Goal: Navigation & Orientation: Go to known website

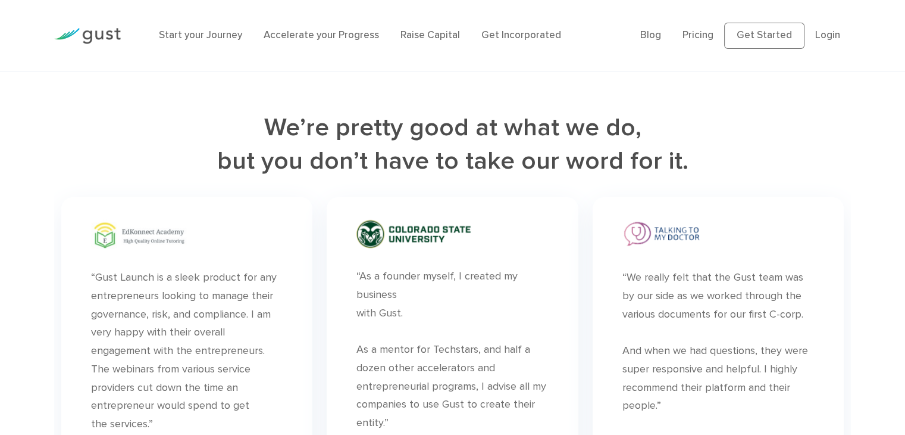
scroll to position [3184, 0]
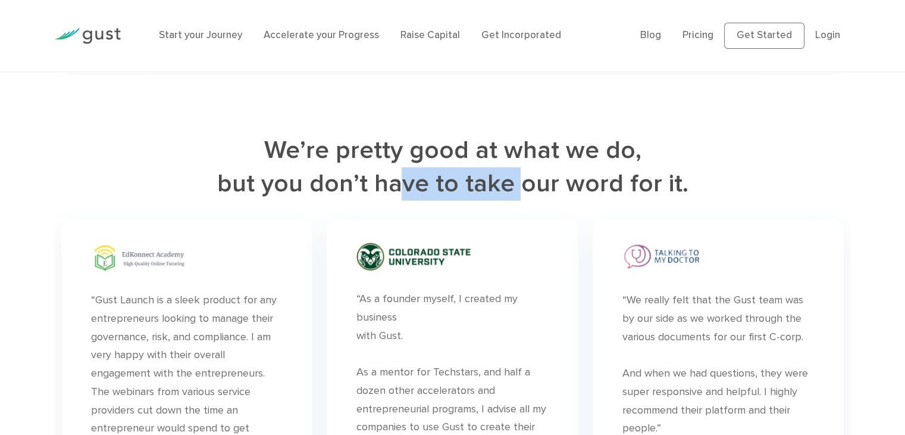
drag, startPoint x: 410, startPoint y: 174, endPoint x: 526, endPoint y: 191, distance: 117.3
click at [524, 191] on h2 "We’re pretty good at what we do, but you don’t have to take our word for it." at bounding box center [452, 167] width 797 height 67
click at [526, 191] on h2 "We’re pretty good at what we do, but you don’t have to take our word for it." at bounding box center [452, 167] width 797 height 67
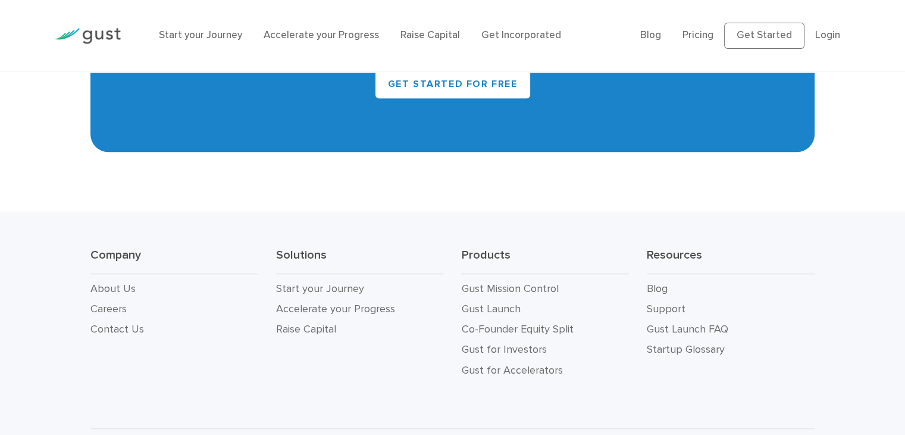
scroll to position [5446, 0]
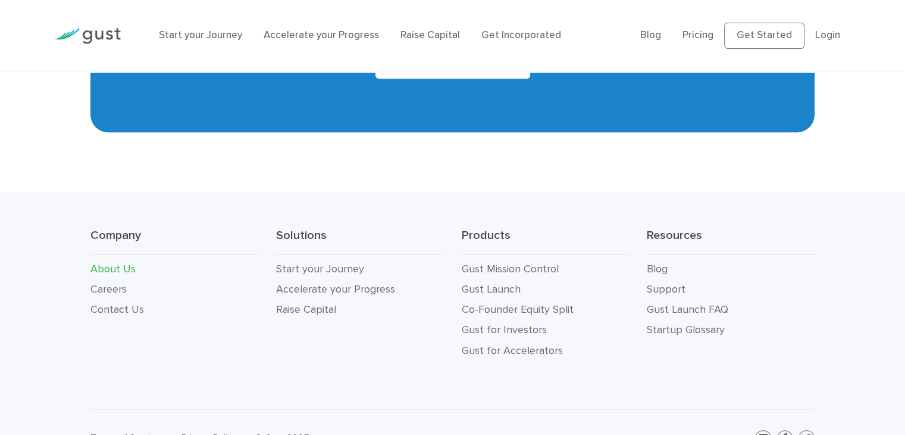
click at [116, 263] on link "About Us" at bounding box center [112, 269] width 45 height 13
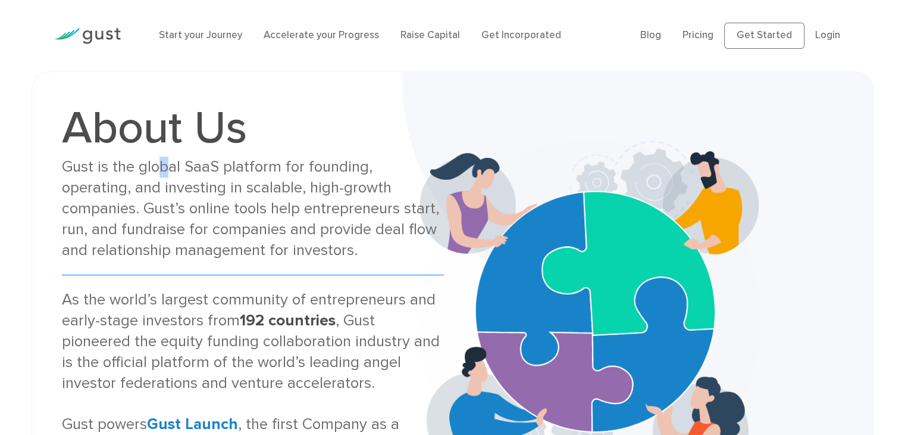
click at [164, 161] on div "Gust is the global SaaS platform for founding, operating, and investing in scal…" at bounding box center [253, 209] width 382 height 104
click at [167, 182] on div "Gust is the global SaaS platform for founding, operating, and investing in scal…" at bounding box center [253, 209] width 382 height 104
click at [330, 168] on div "Gust is the global SaaS platform for founding, operating, and investing in scal…" at bounding box center [253, 209] width 382 height 104
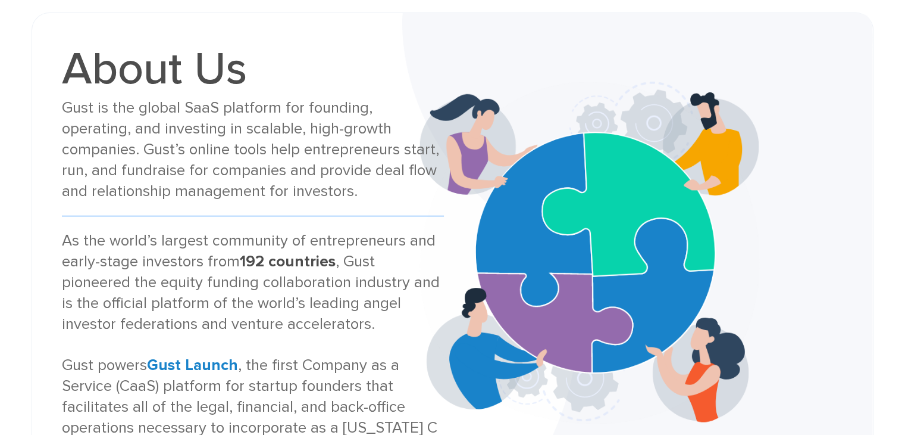
scroll to position [60, 0]
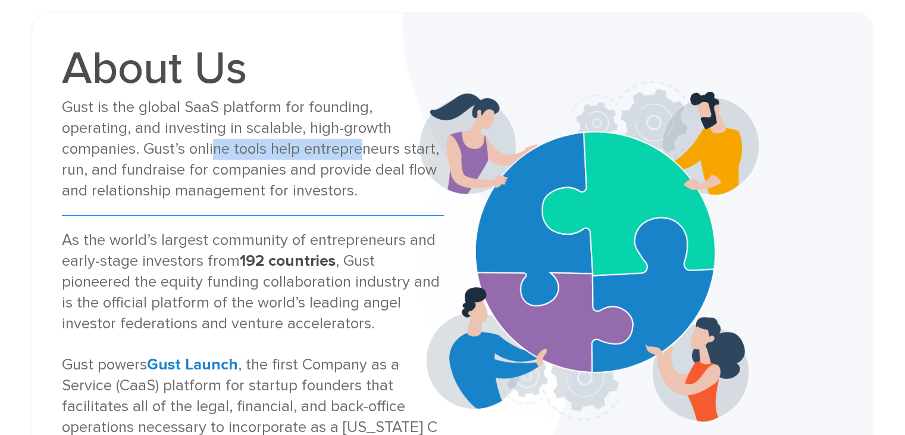
drag, startPoint x: 152, startPoint y: 149, endPoint x: 281, endPoint y: 149, distance: 128.6
click at [281, 149] on div "Gust is the global SaaS platform for founding, operating, and investing in scal…" at bounding box center [253, 149] width 382 height 104
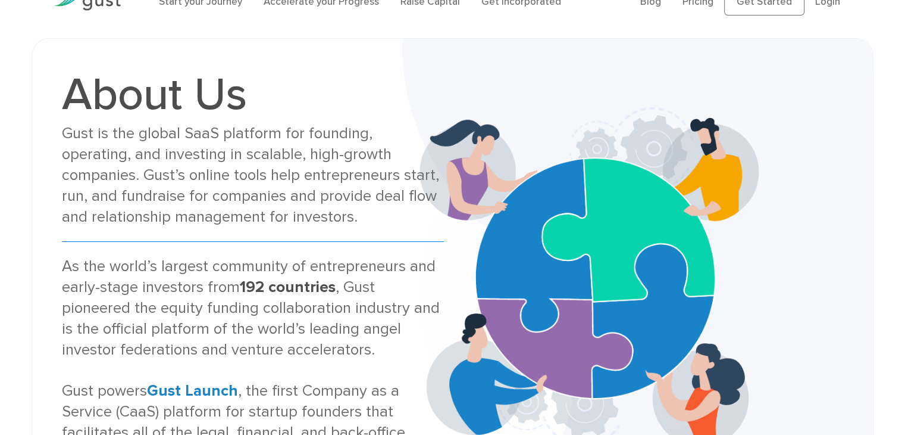
scroll to position [0, 0]
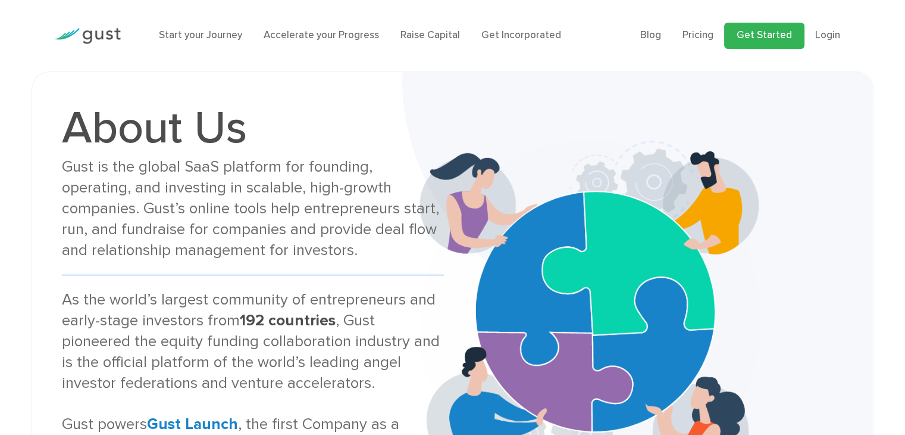
click at [771, 36] on link "Get Started" at bounding box center [764, 36] width 80 height 26
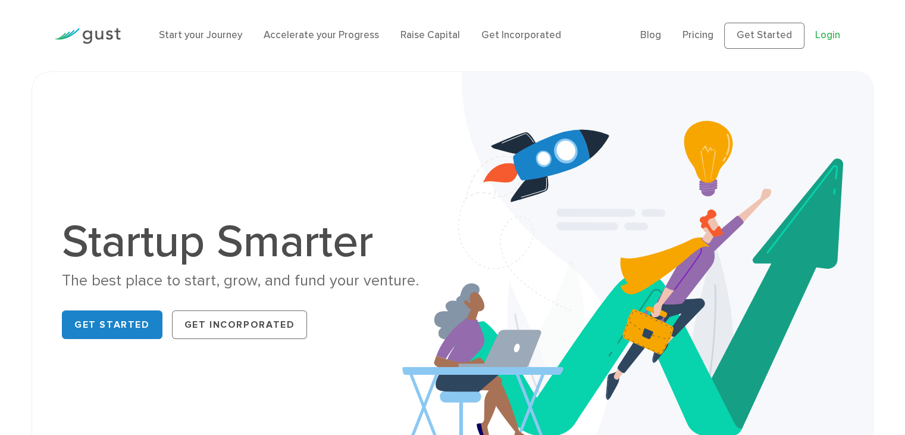
click at [826, 32] on link "Login" at bounding box center [828, 35] width 25 height 12
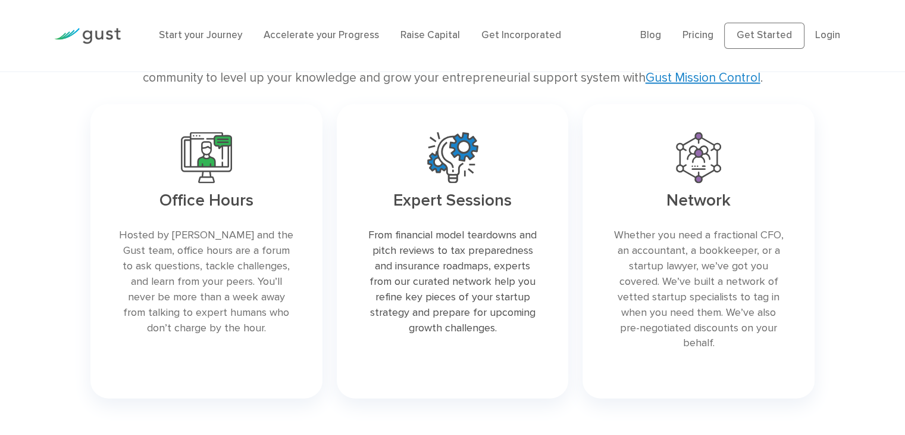
scroll to position [2560, 0]
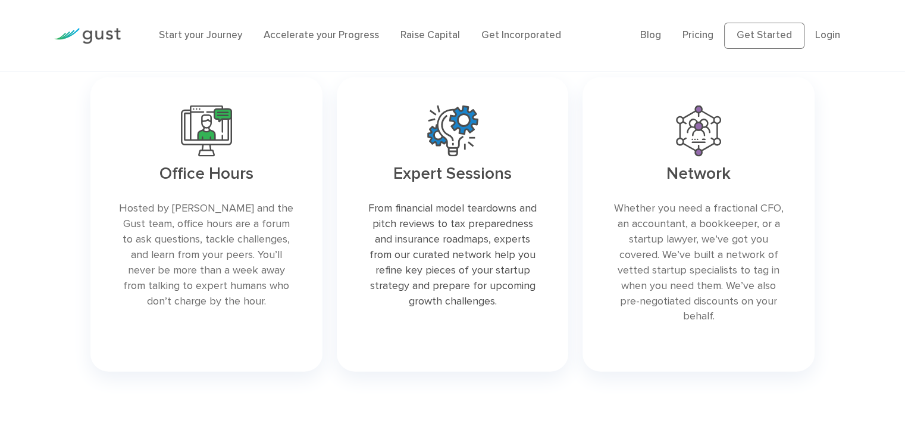
click at [95, 36] on img at bounding box center [87, 36] width 67 height 16
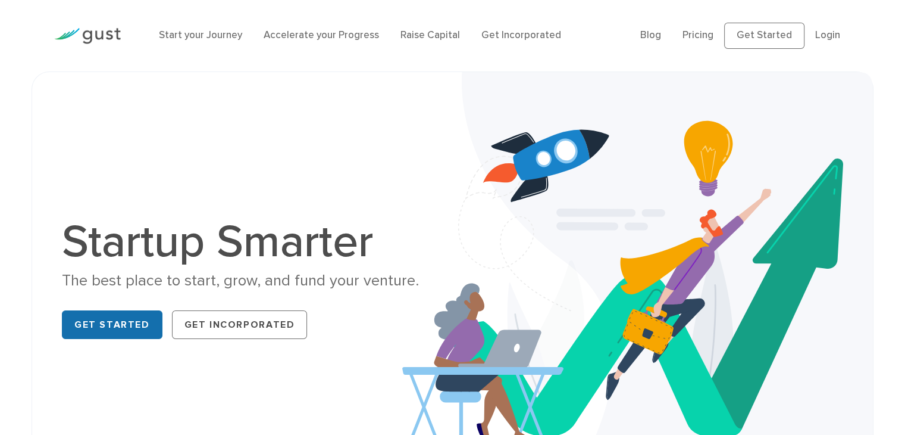
click at [124, 338] on link "Get Started" at bounding box center [112, 324] width 101 height 29
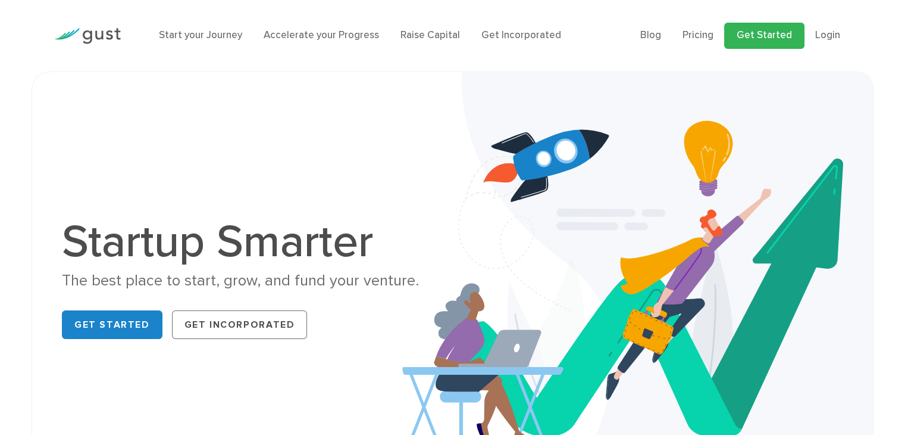
click at [791, 37] on link "Get Started" at bounding box center [764, 36] width 80 height 26
click at [830, 32] on link "Login" at bounding box center [828, 35] width 25 height 12
